Goal: Download file/media

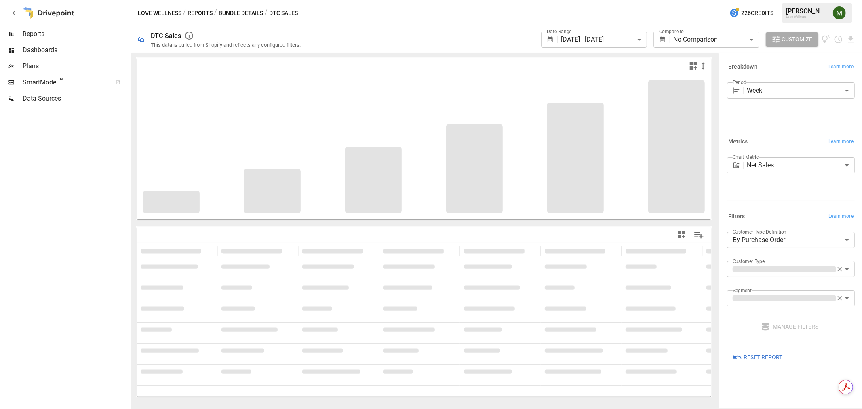
click at [593, 0] on body "**********" at bounding box center [431, 0] width 862 height 0
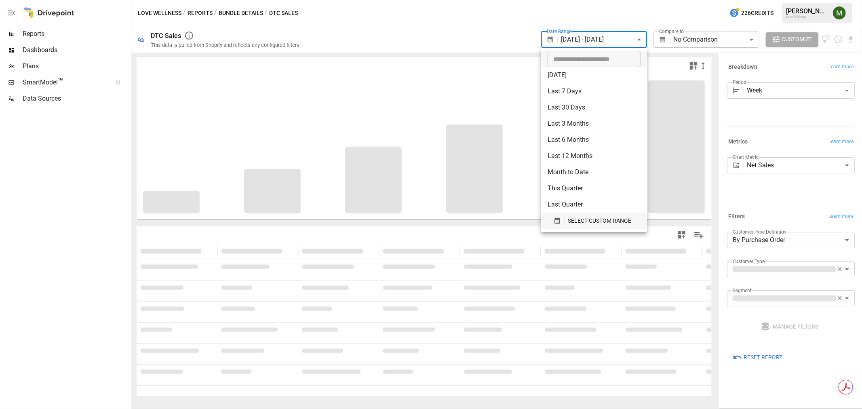
click at [601, 223] on span "SELECT CUSTOM RANGE" at bounding box center [599, 221] width 63 height 10
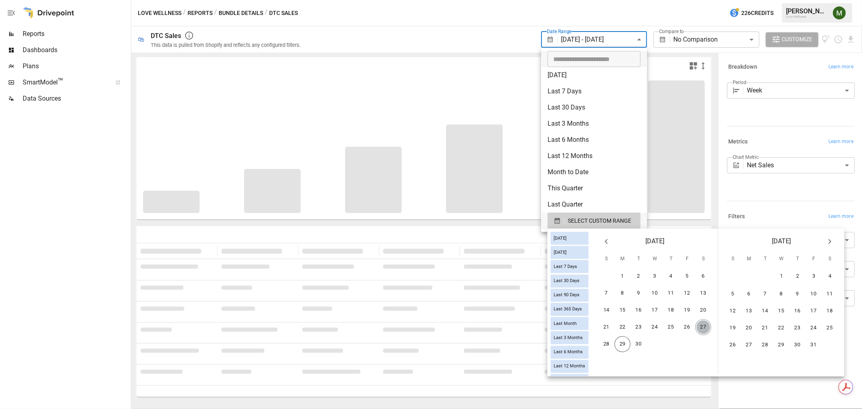
click at [708, 322] on button "27" at bounding box center [704, 327] width 16 height 16
click at [615, 320] on button "21" at bounding box center [607, 327] width 16 height 16
click at [707, 322] on button "27" at bounding box center [704, 327] width 16 height 16
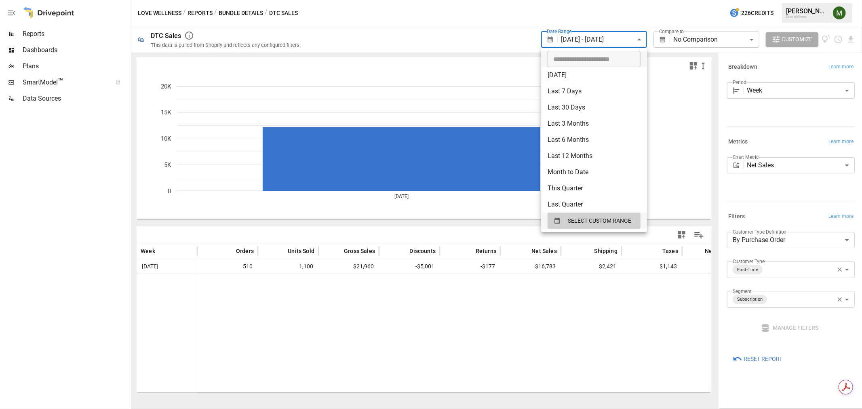
click at [523, 234] on div at bounding box center [431, 204] width 862 height 409
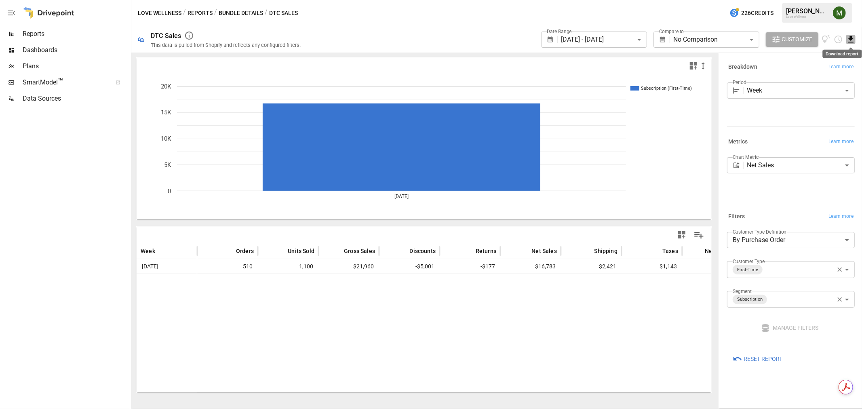
click at [854, 40] on icon "Download report" at bounding box center [850, 39] width 9 height 9
click at [831, 67] on li "Download as CSV" at bounding box center [824, 71] width 64 height 16
